Goal: Transaction & Acquisition: Book appointment/travel/reservation

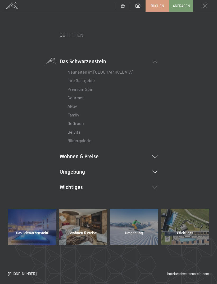
click at [73, 154] on li "Wohnen & Preise Inklusivleistungen Zimmer & Preise Liste Angebote Liste Familie…" at bounding box center [109, 156] width 98 height 7
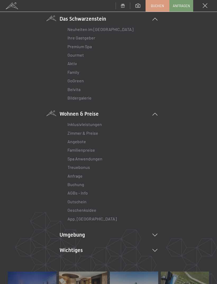
scroll to position [43, 0]
click at [75, 183] on link "Buchung" at bounding box center [76, 183] width 17 height 5
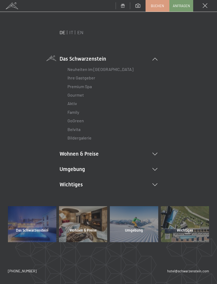
scroll to position [2, 0]
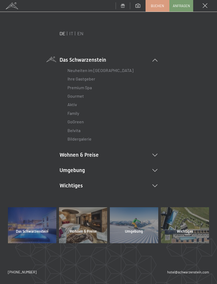
click at [65, 152] on li "Wohnen & Preise Inklusivleistungen Zimmer & Preise Liste Angebote Liste Familie…" at bounding box center [109, 154] width 98 height 7
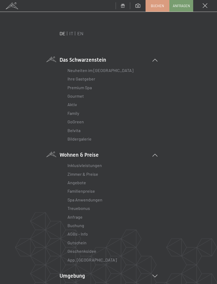
click at [72, 223] on link "Buchung" at bounding box center [76, 225] width 17 height 5
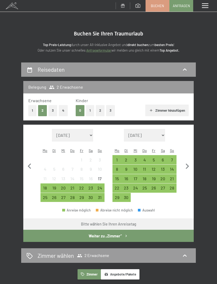
click at [206, 2] on div "Menü" at bounding box center [205, 6] width 24 height 12
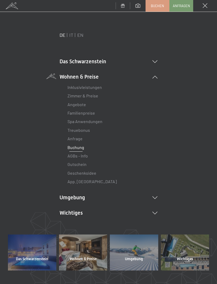
click at [155, 65] on li "Das Schwarzenstein Neuheiten im Schwarzenstein Ihre Gastgeber Premium Spa Gourm…" at bounding box center [109, 61] width 98 height 7
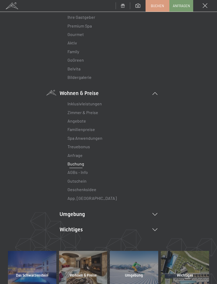
scroll to position [64, 0]
click at [73, 163] on link "Buchung" at bounding box center [76, 163] width 17 height 5
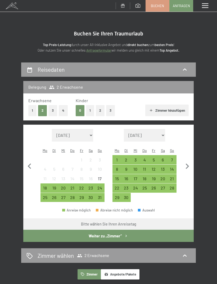
click at [187, 161] on icon "button" at bounding box center [187, 166] width 11 height 11
select select "[DATE]"
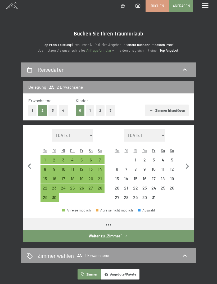
click at [187, 162] on icon "button" at bounding box center [187, 166] width 11 height 11
select select "[DATE]"
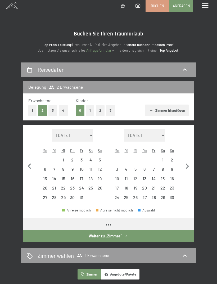
select select "[DATE]"
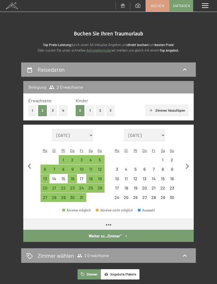
select select "[DATE]"
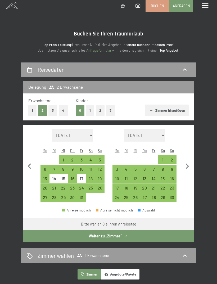
click at [187, 164] on icon "button" at bounding box center [187, 167] width 3 height 6
select select "[DATE]"
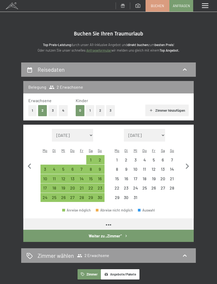
click at [29, 164] on icon "button" at bounding box center [29, 166] width 11 height 11
select select "[DATE]"
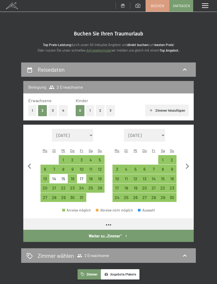
click at [29, 164] on icon "button" at bounding box center [29, 166] width 3 height 6
select select "[DATE]"
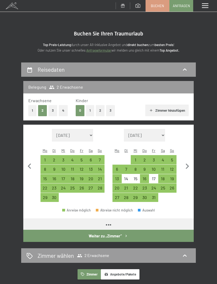
select select "[DATE]"
click at [28, 164] on icon "button" at bounding box center [29, 166] width 11 height 11
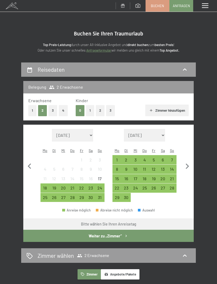
click at [47, 186] on div "18" at bounding box center [45, 190] width 8 height 8
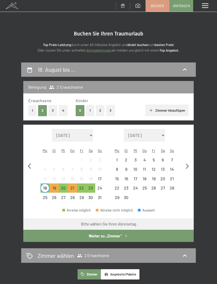
click at [63, 186] on div "20" at bounding box center [63, 190] width 8 height 8
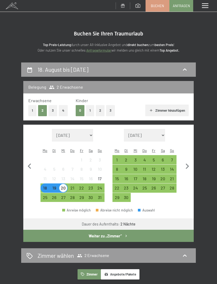
click at [72, 230] on button "Weiter zu „Zimmer“" at bounding box center [108, 236] width 170 height 12
click at [46, 186] on div "18" at bounding box center [45, 190] width 8 height 8
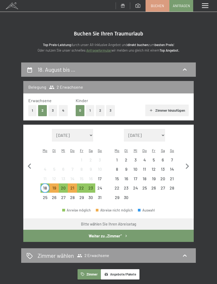
click at [73, 186] on div "21" at bounding box center [72, 190] width 8 height 8
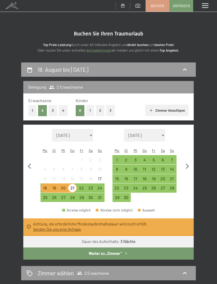
click at [44, 186] on div "18" at bounding box center [45, 190] width 8 height 8
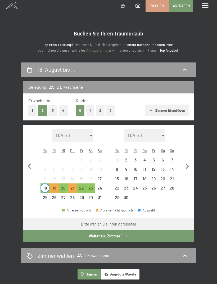
click at [65, 186] on div "20" at bounding box center [63, 190] width 8 height 8
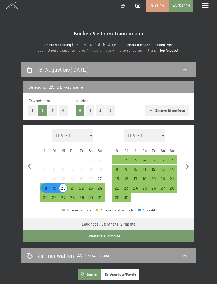
click at [72, 186] on div "21" at bounding box center [72, 190] width 8 height 8
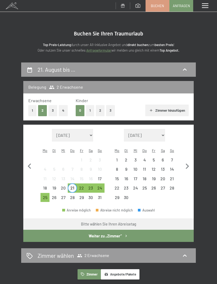
click at [45, 186] on div "18" at bounding box center [45, 190] width 8 height 8
click at [62, 186] on div "20" at bounding box center [63, 190] width 8 height 8
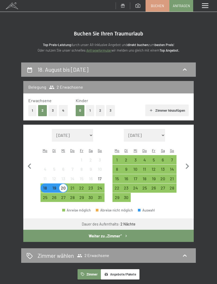
click at [68, 231] on button "Weiter zu „Zimmer“" at bounding box center [108, 236] width 170 height 12
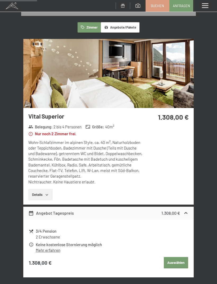
scroll to position [81, 0]
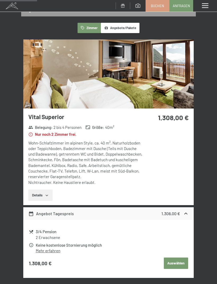
click at [38, 192] on button "Details" at bounding box center [40, 196] width 24 height 12
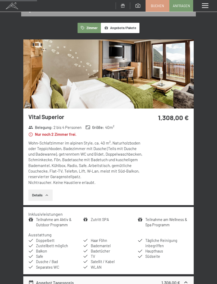
click at [39, 193] on button "Details" at bounding box center [40, 196] width 24 height 12
